Goal: Task Accomplishment & Management: Manage account settings

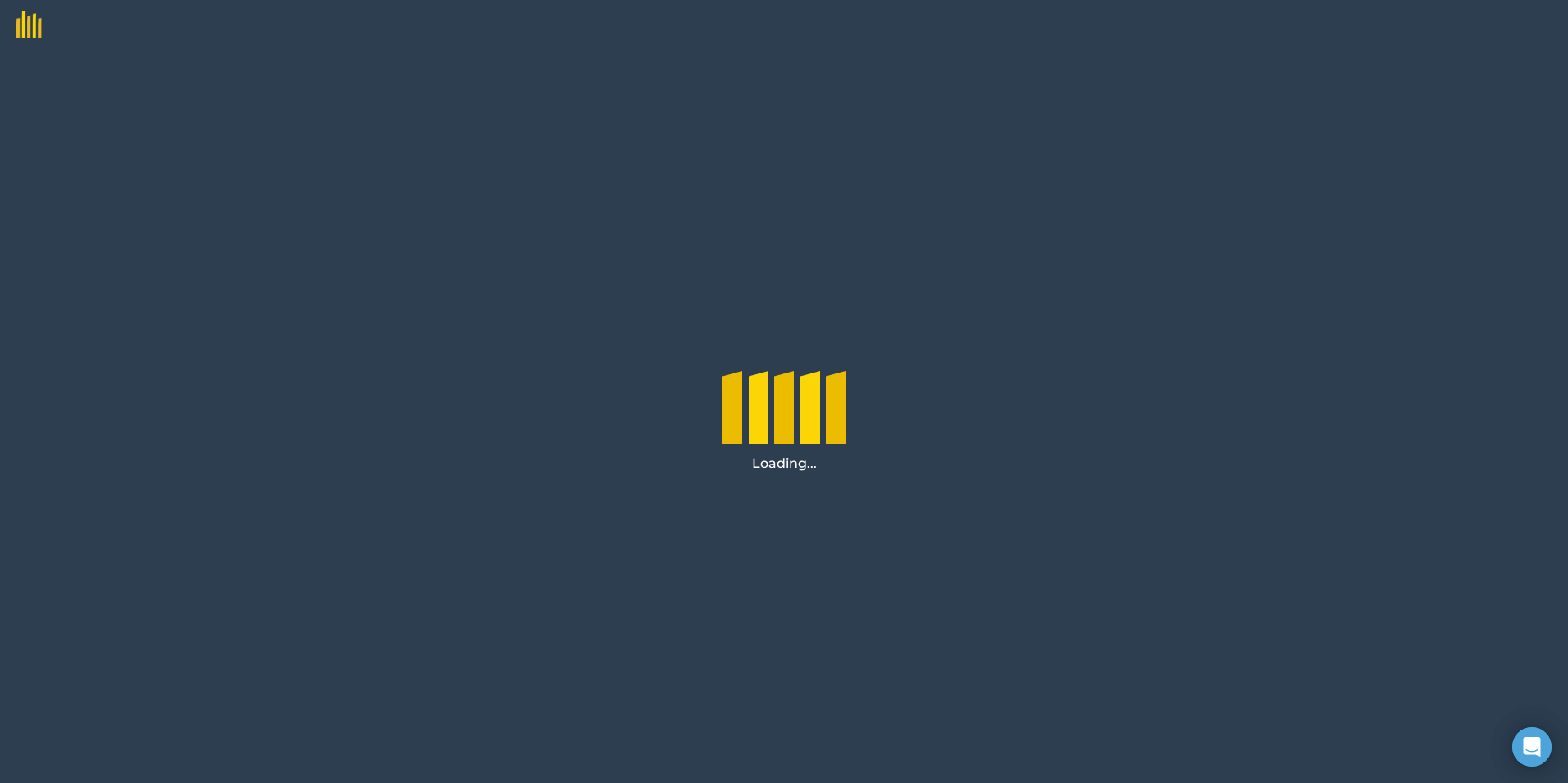
click at [38, 24] on img at bounding box center [21, 19] width 42 height 38
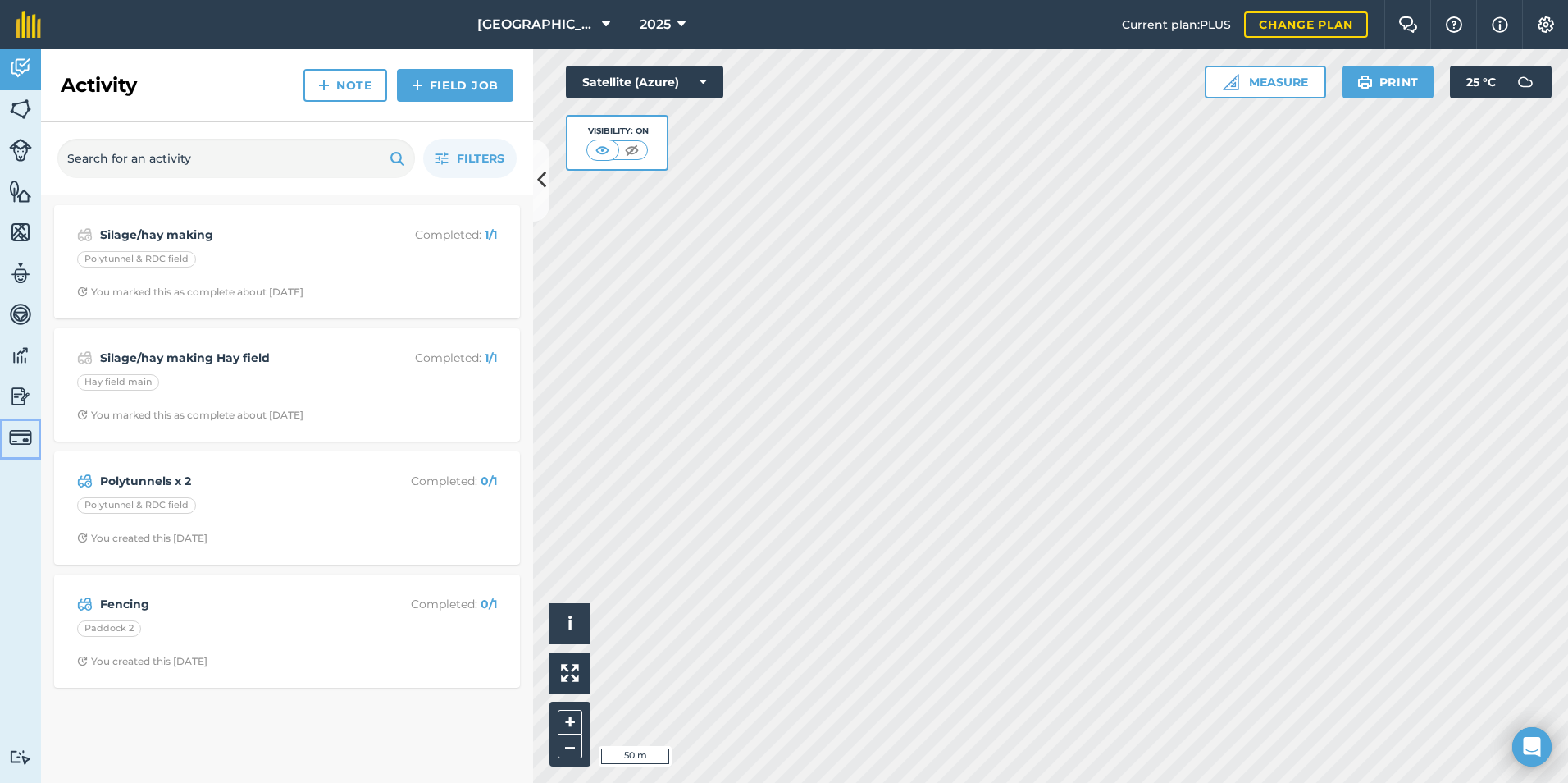
click at [25, 440] on img at bounding box center [20, 437] width 23 height 23
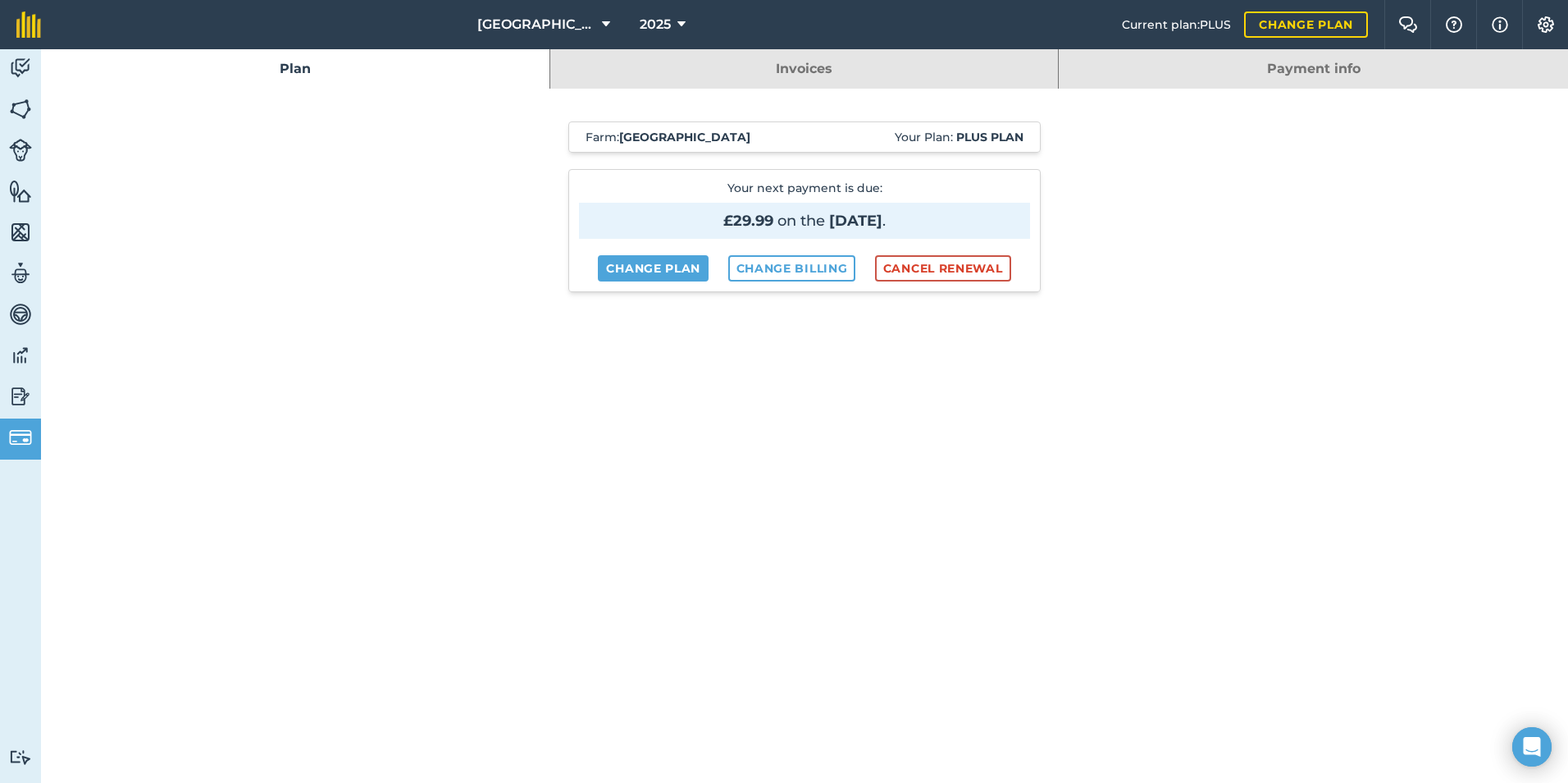
click at [798, 71] on link "Invoices" at bounding box center [804, 68] width 509 height 39
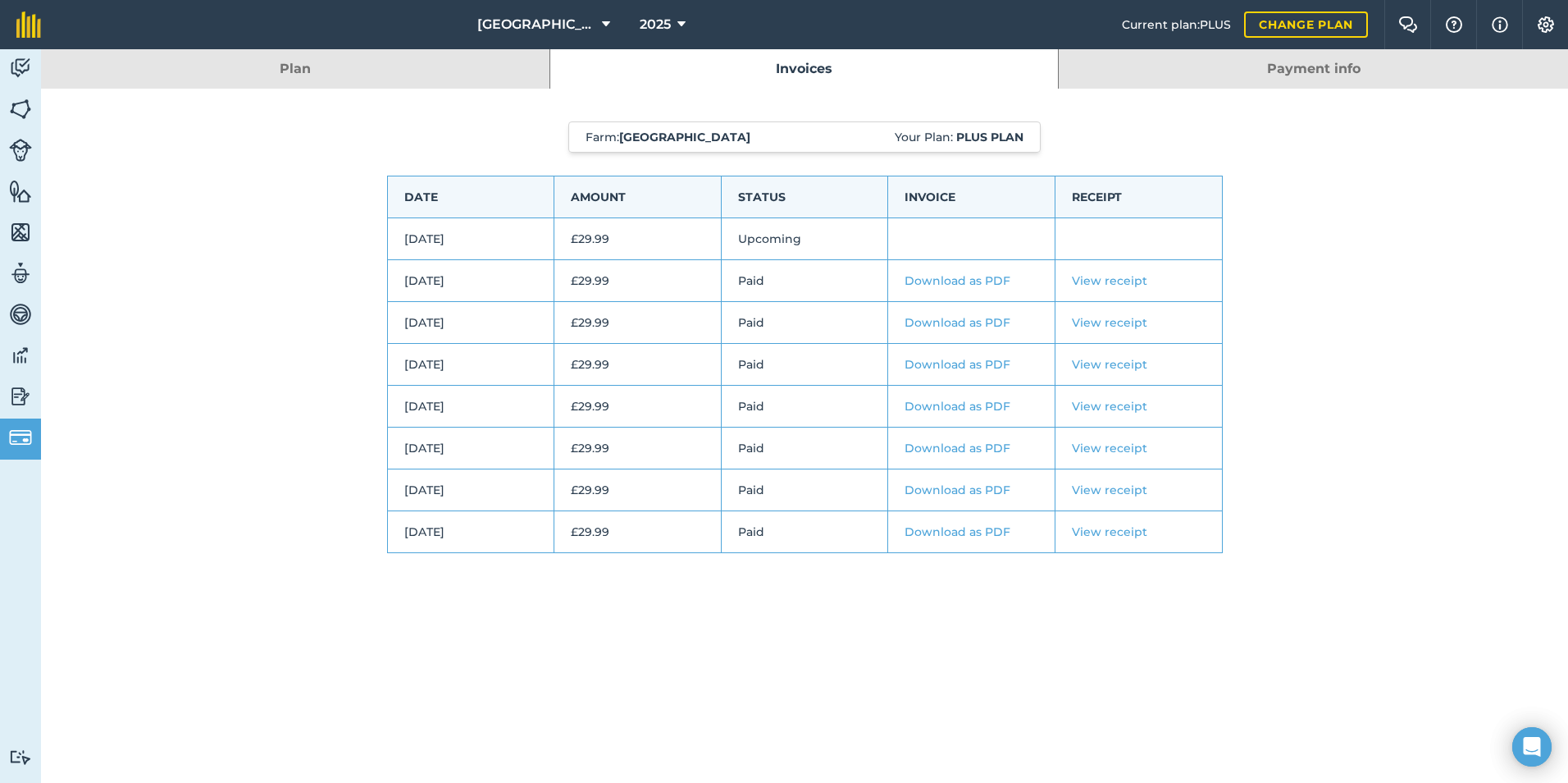
click at [951, 284] on link "Download as PDF" at bounding box center [958, 280] width 106 height 15
click at [1303, 70] on link "Payment info" at bounding box center [1313, 68] width 509 height 39
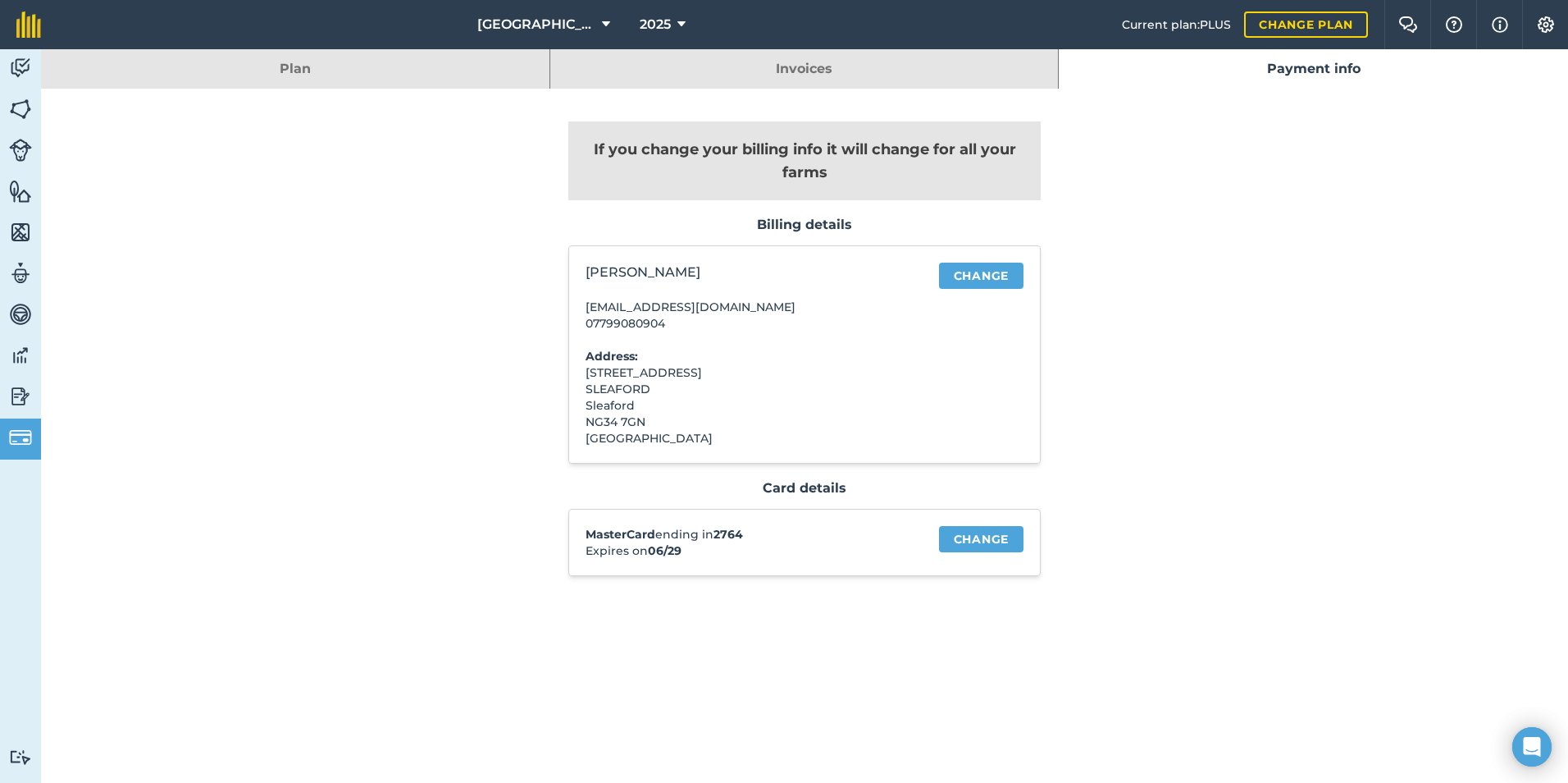
click at [321, 75] on link "Plan" at bounding box center [295, 68] width 509 height 39
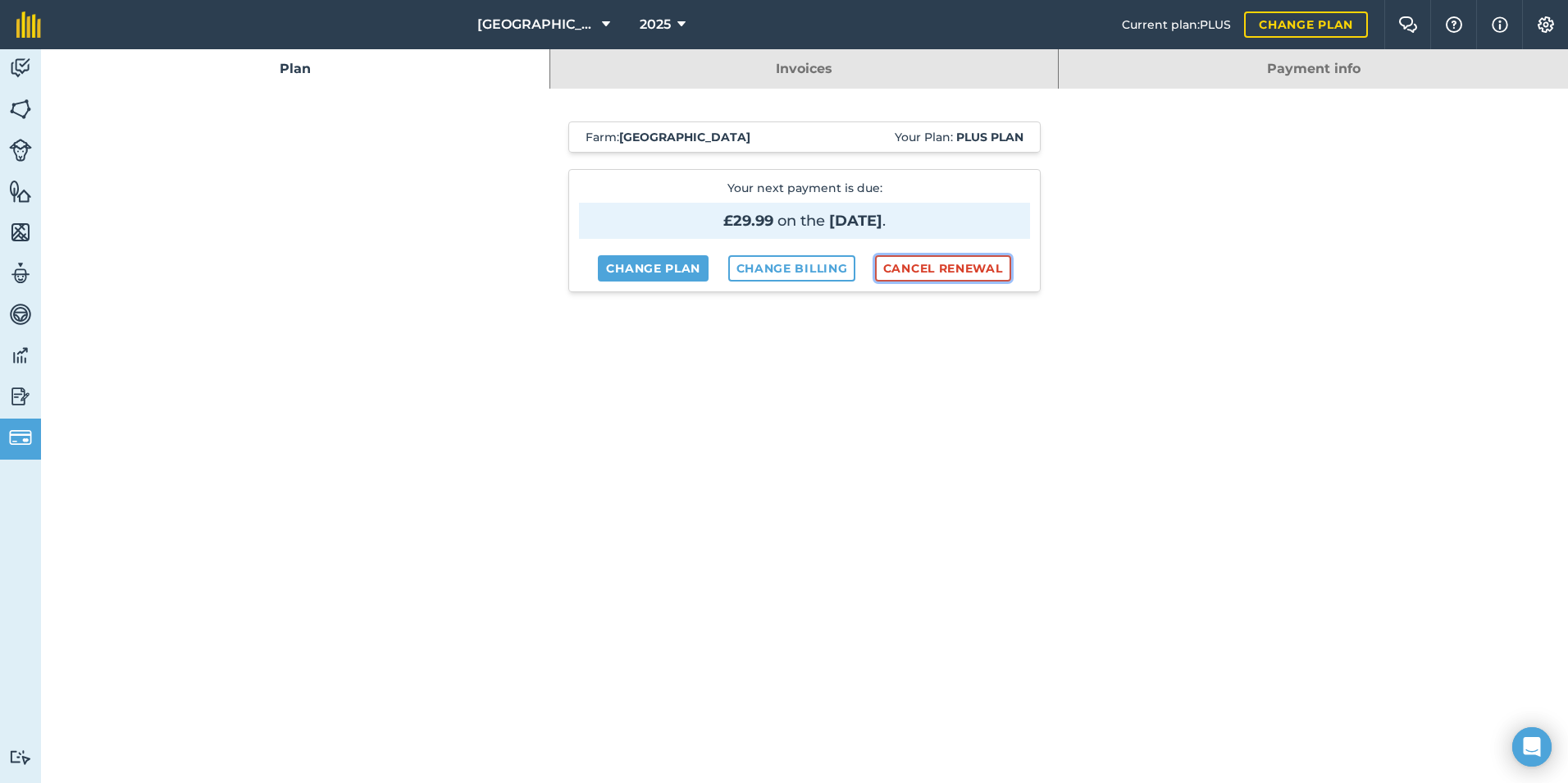
click at [923, 274] on button "Cancel renewal" at bounding box center [943, 268] width 136 height 26
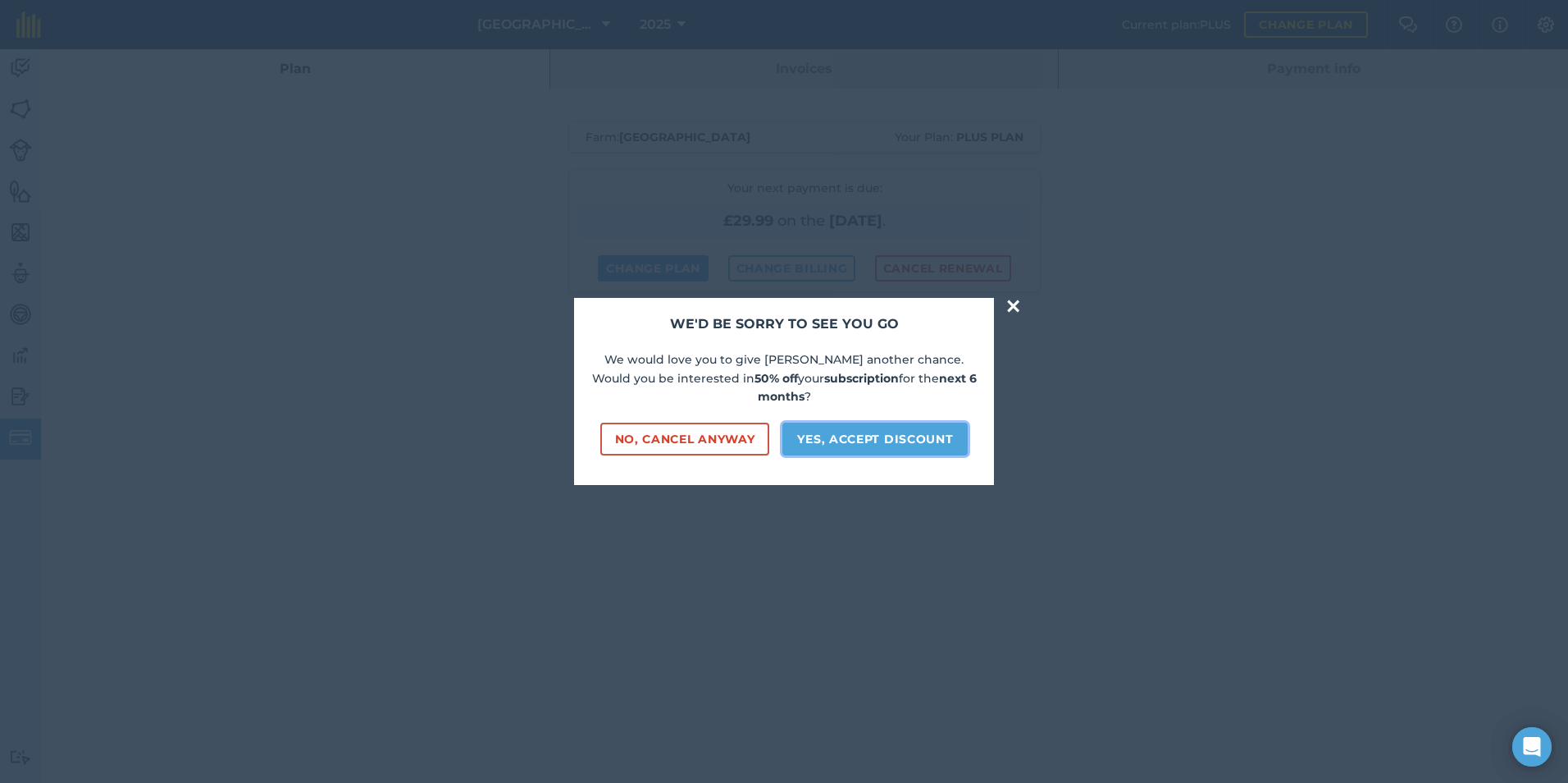
click at [898, 430] on button "Yes, accept discount" at bounding box center [875, 438] width 185 height 33
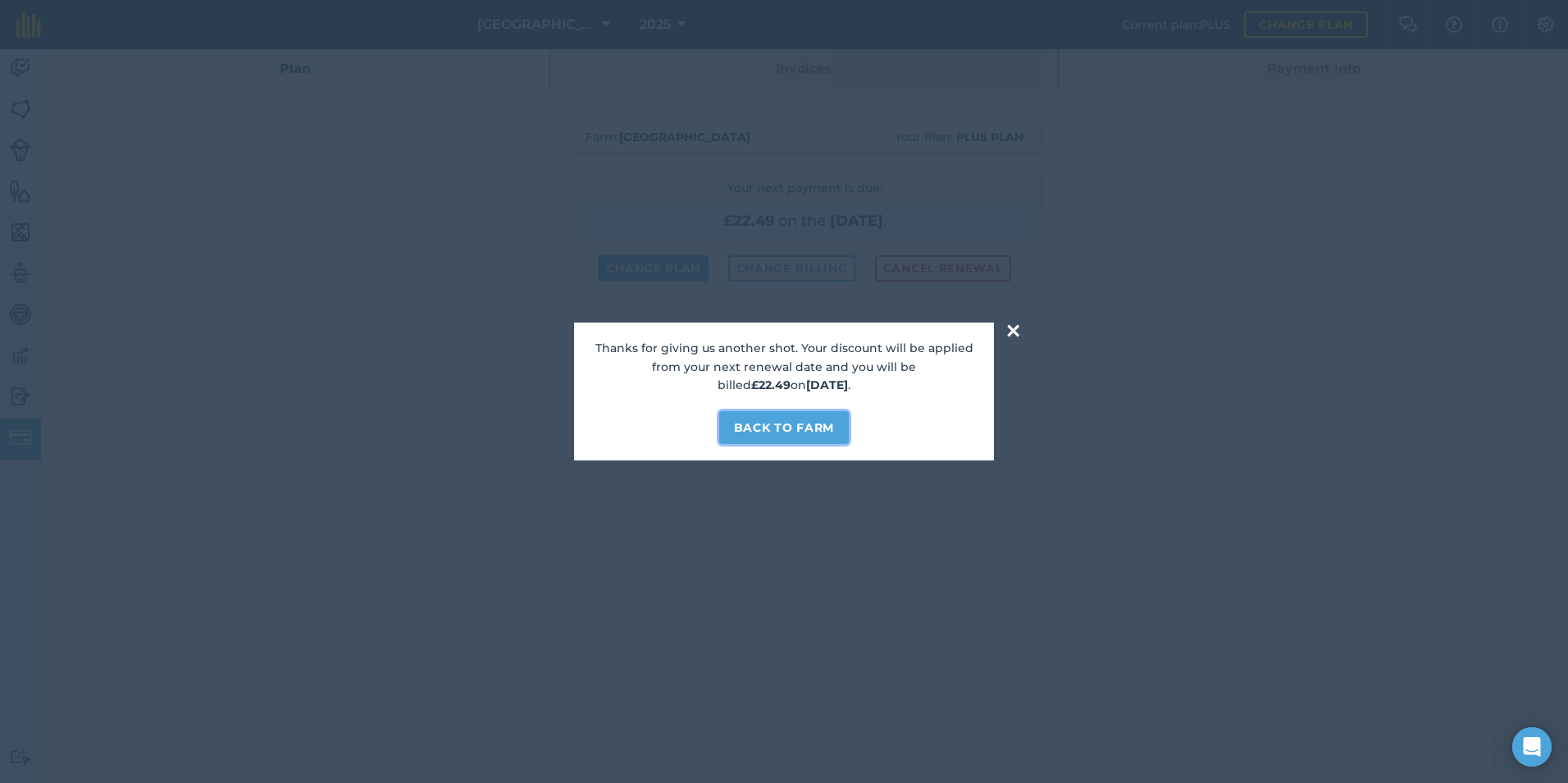
click at [769, 425] on button "Back to farm" at bounding box center [784, 427] width 130 height 33
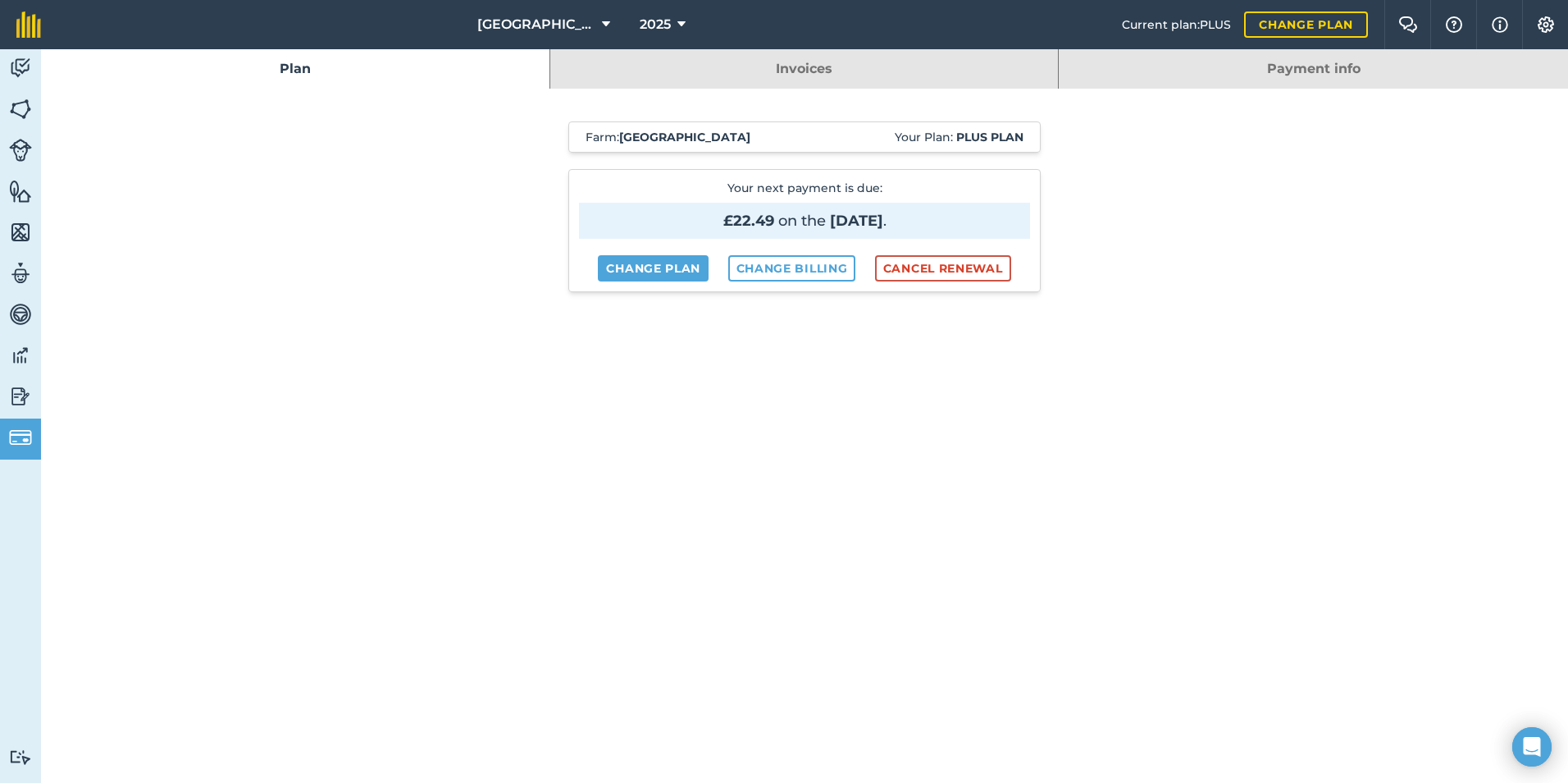
click at [1288, 71] on link "Payment info" at bounding box center [1313, 68] width 509 height 39
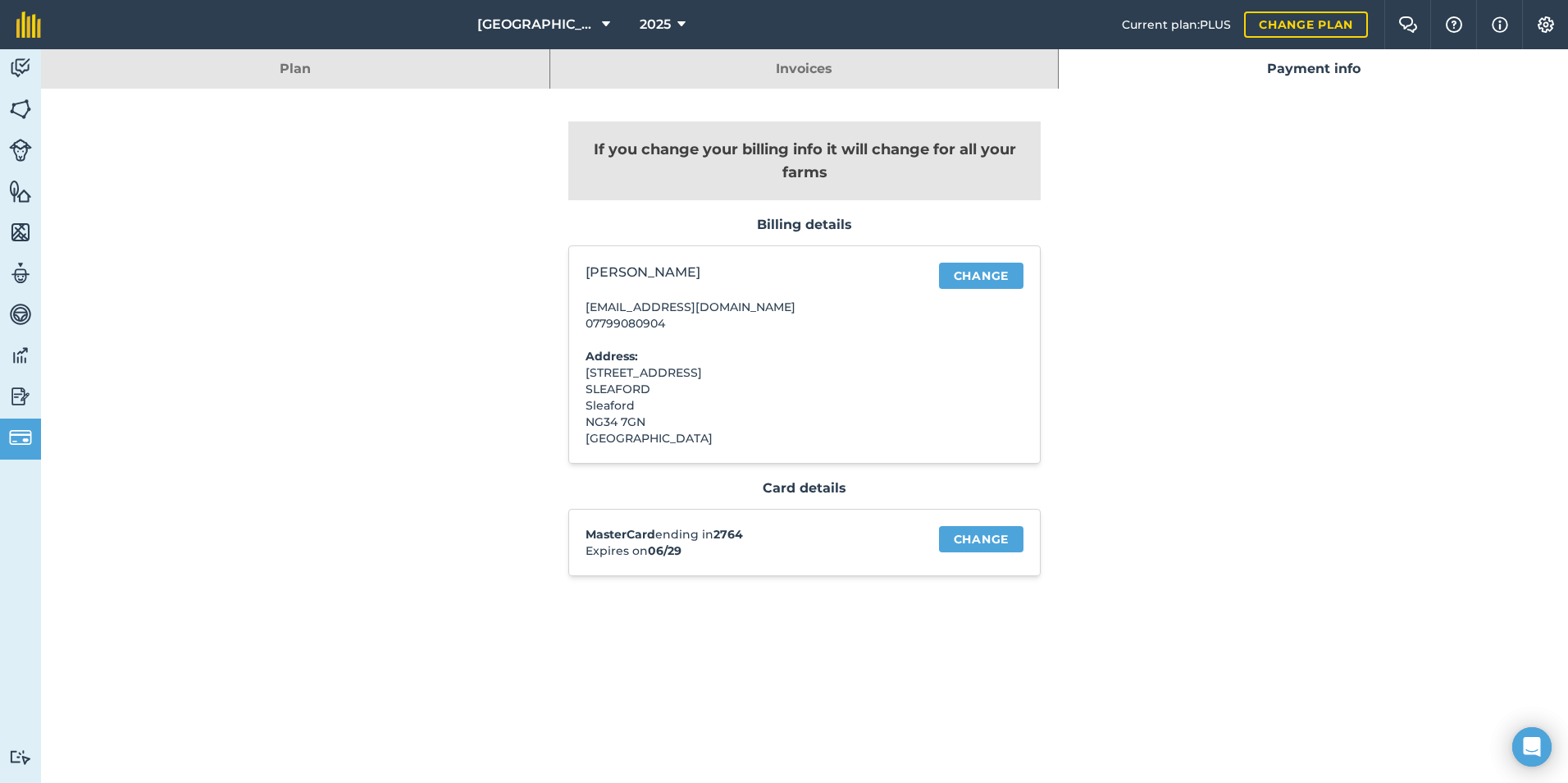
click at [791, 58] on link "Invoices" at bounding box center [804, 68] width 509 height 39
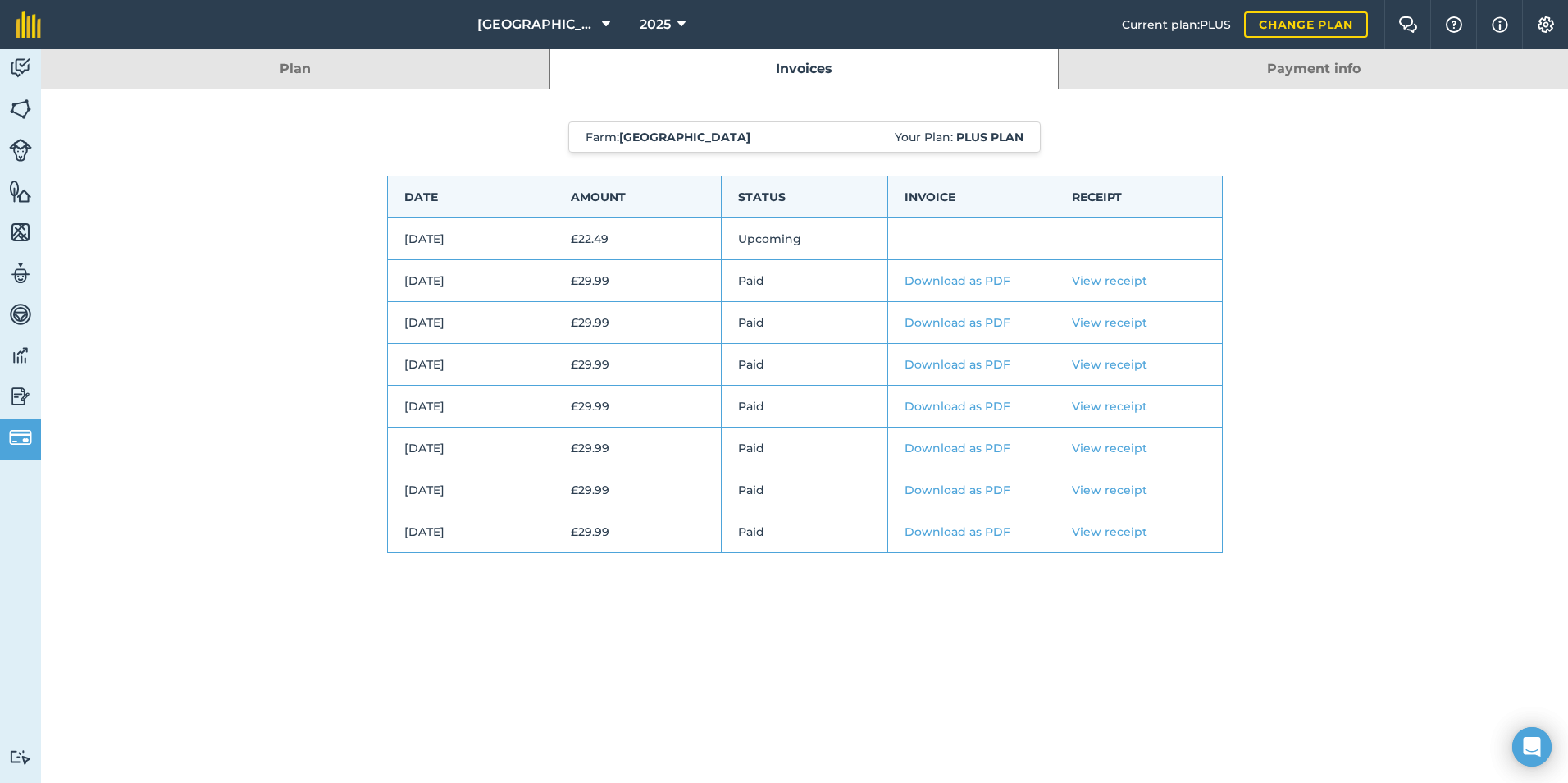
click at [285, 67] on link "Plan" at bounding box center [295, 68] width 509 height 39
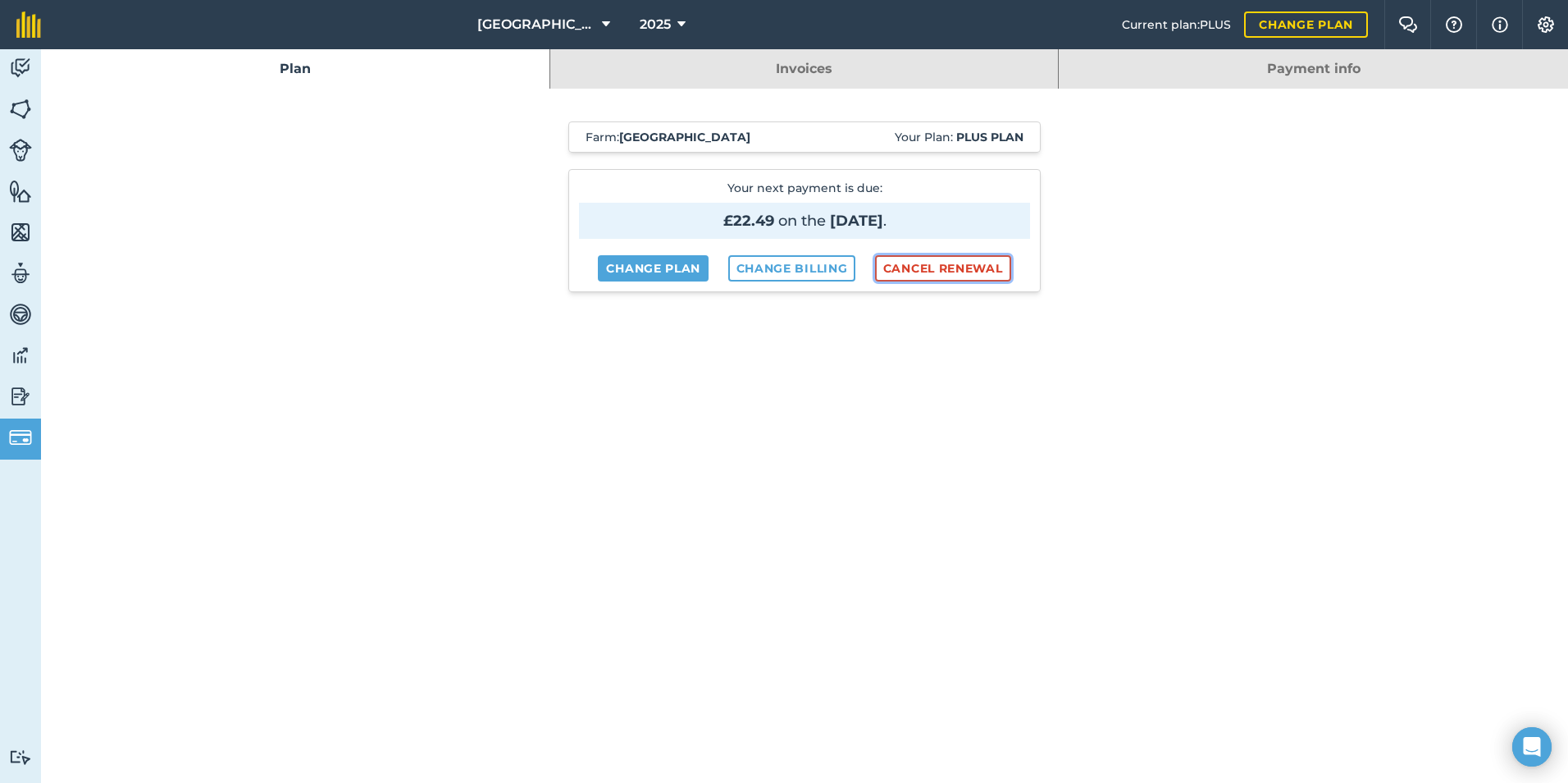
click at [940, 260] on button "Cancel renewal" at bounding box center [943, 268] width 136 height 26
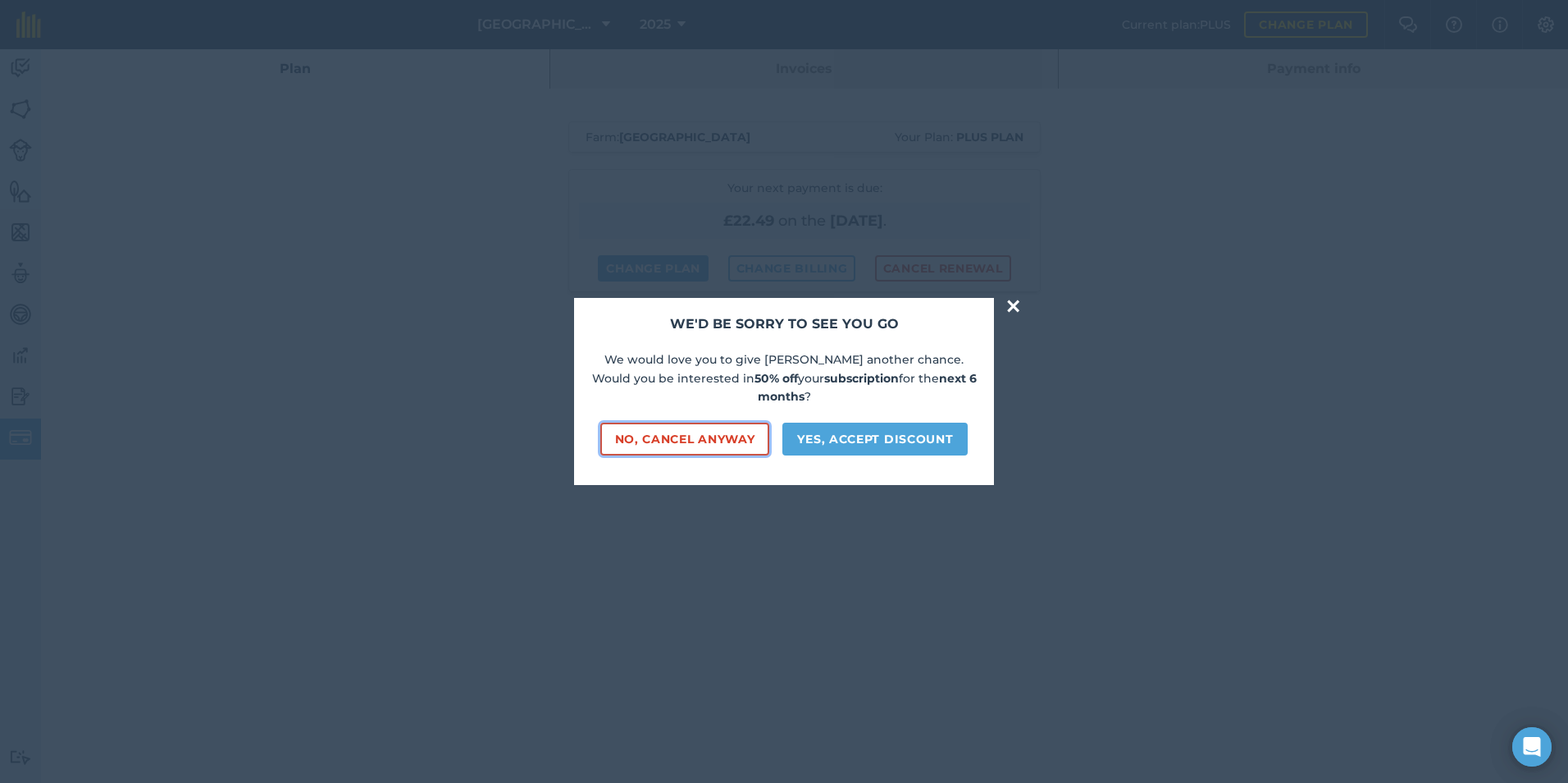
click at [696, 431] on button "No, cancel anyway" at bounding box center [685, 438] width 170 height 33
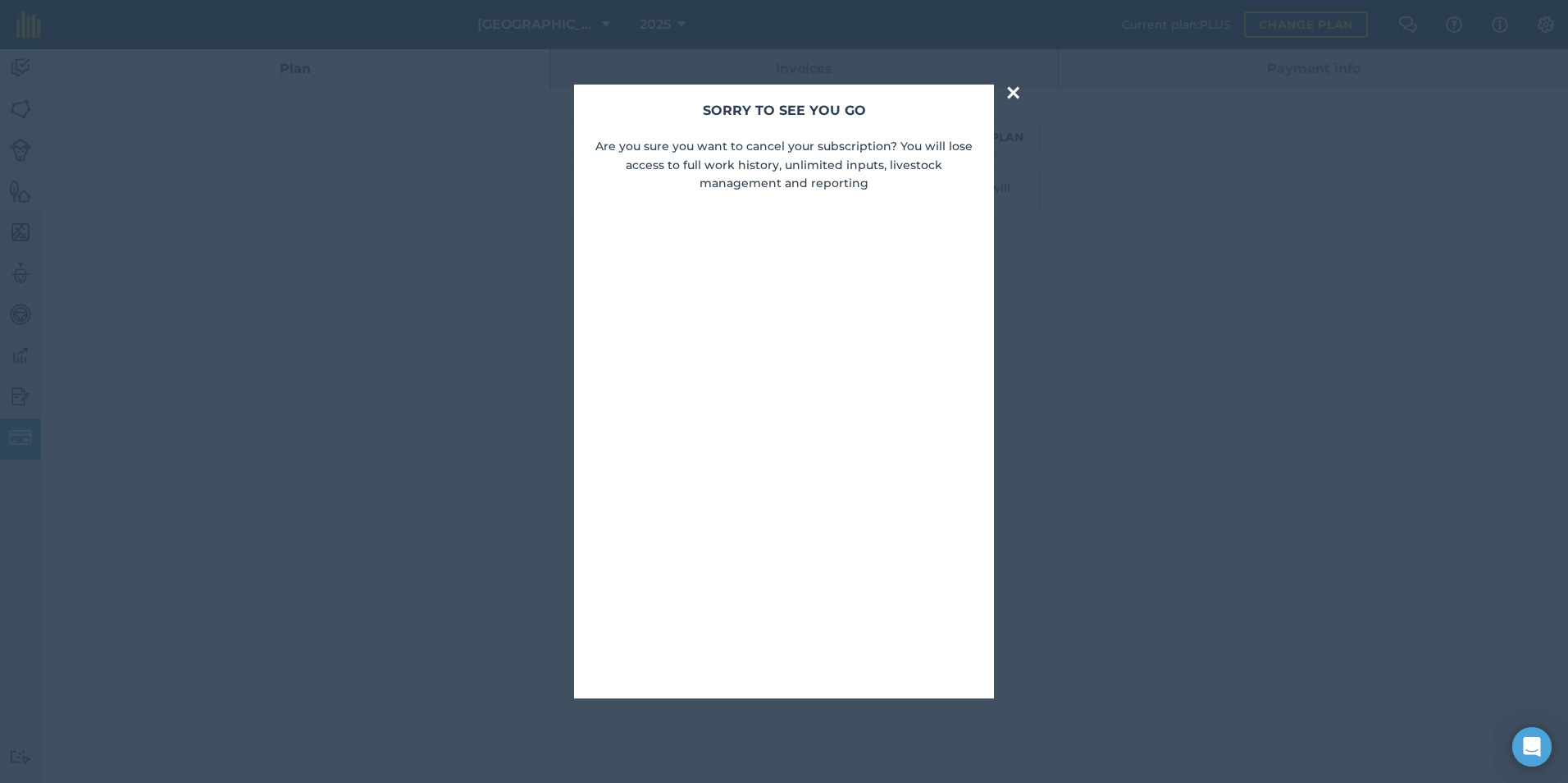
click at [1011, 90] on button "×" at bounding box center [1013, 92] width 19 height 33
